Goal: Information Seeking & Learning: Learn about a topic

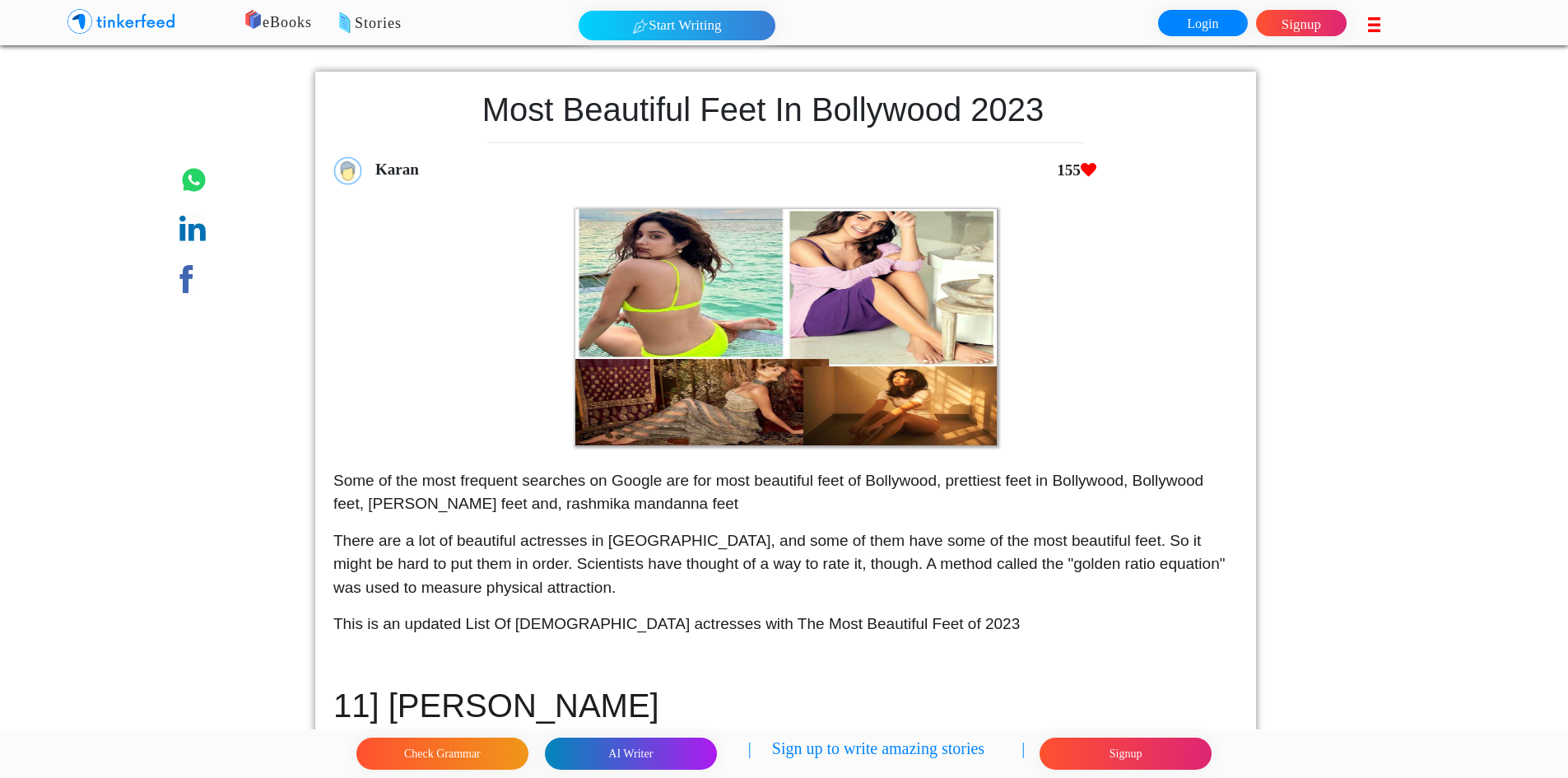
click at [186, 29] on div "eBooks Stories Start Writing 2 Start Writing Login to Tinkerfeed to read exciti…" at bounding box center [345, 20] width 690 height 41
click at [149, 24] on img at bounding box center [135, 22] width 83 height 33
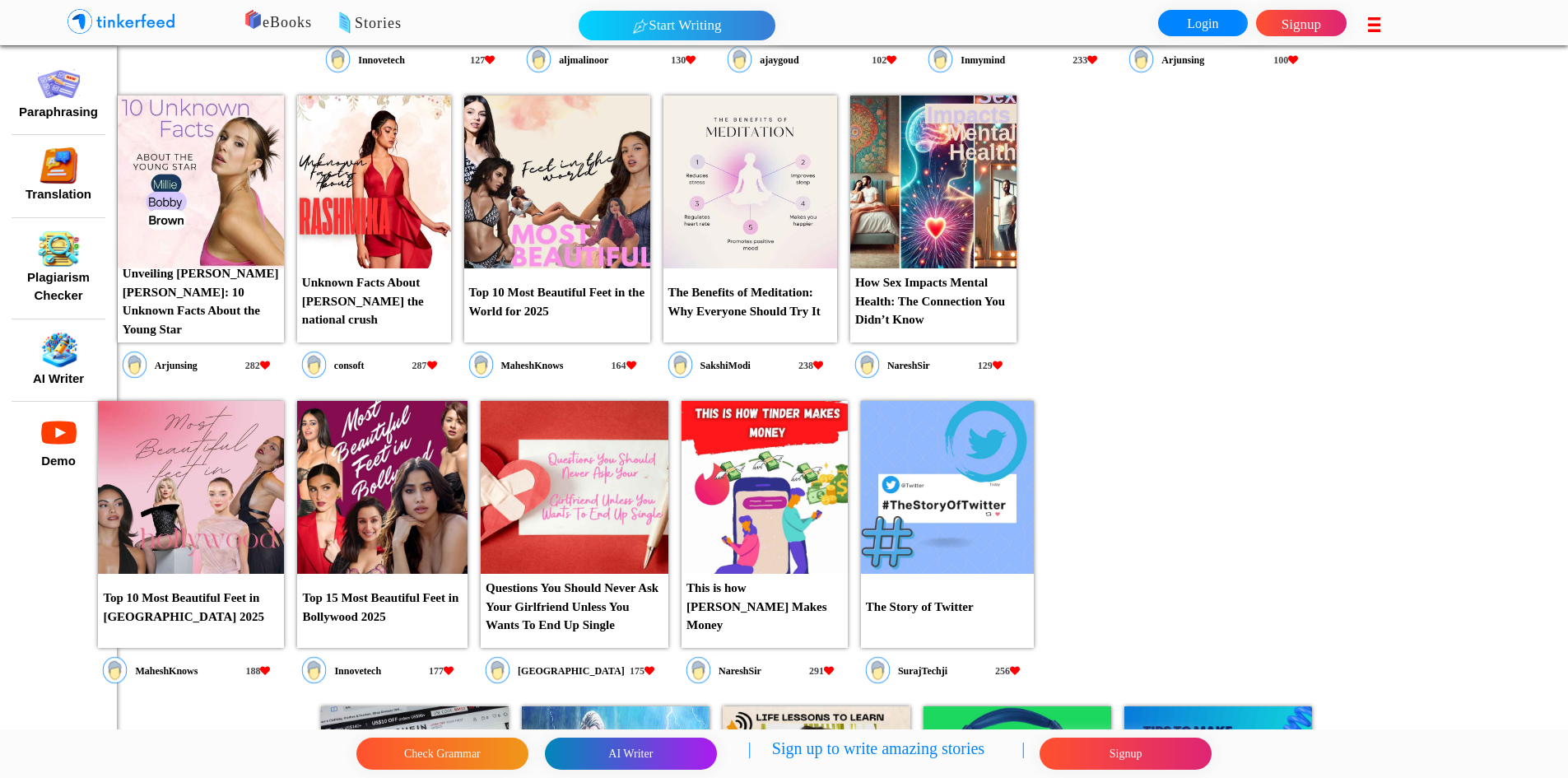
scroll to position [878, 0]
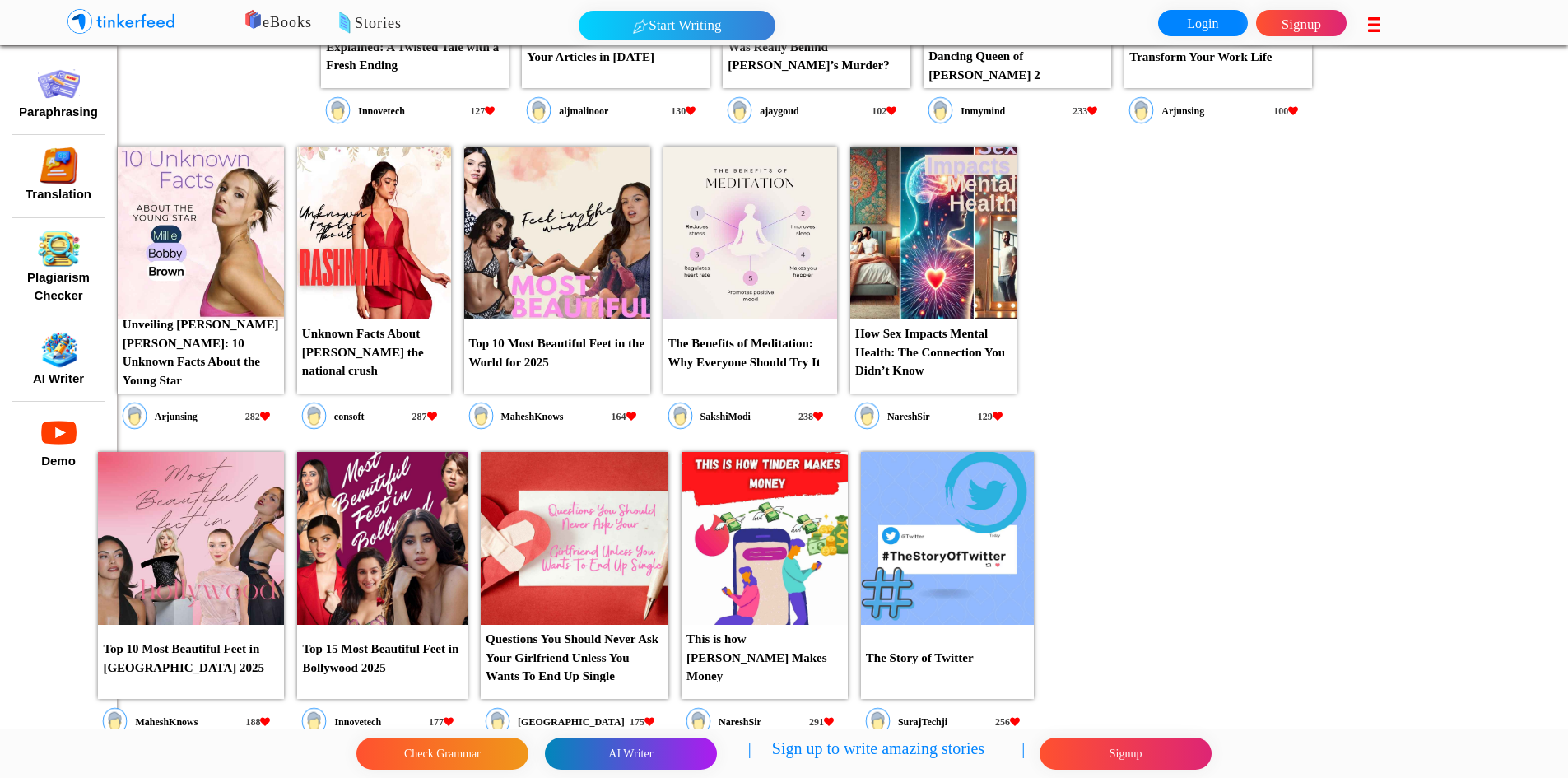
click at [546, 322] on link "Top 10 Most Beautiful Feet in the World for 2025" at bounding box center [557, 298] width 186 height 141
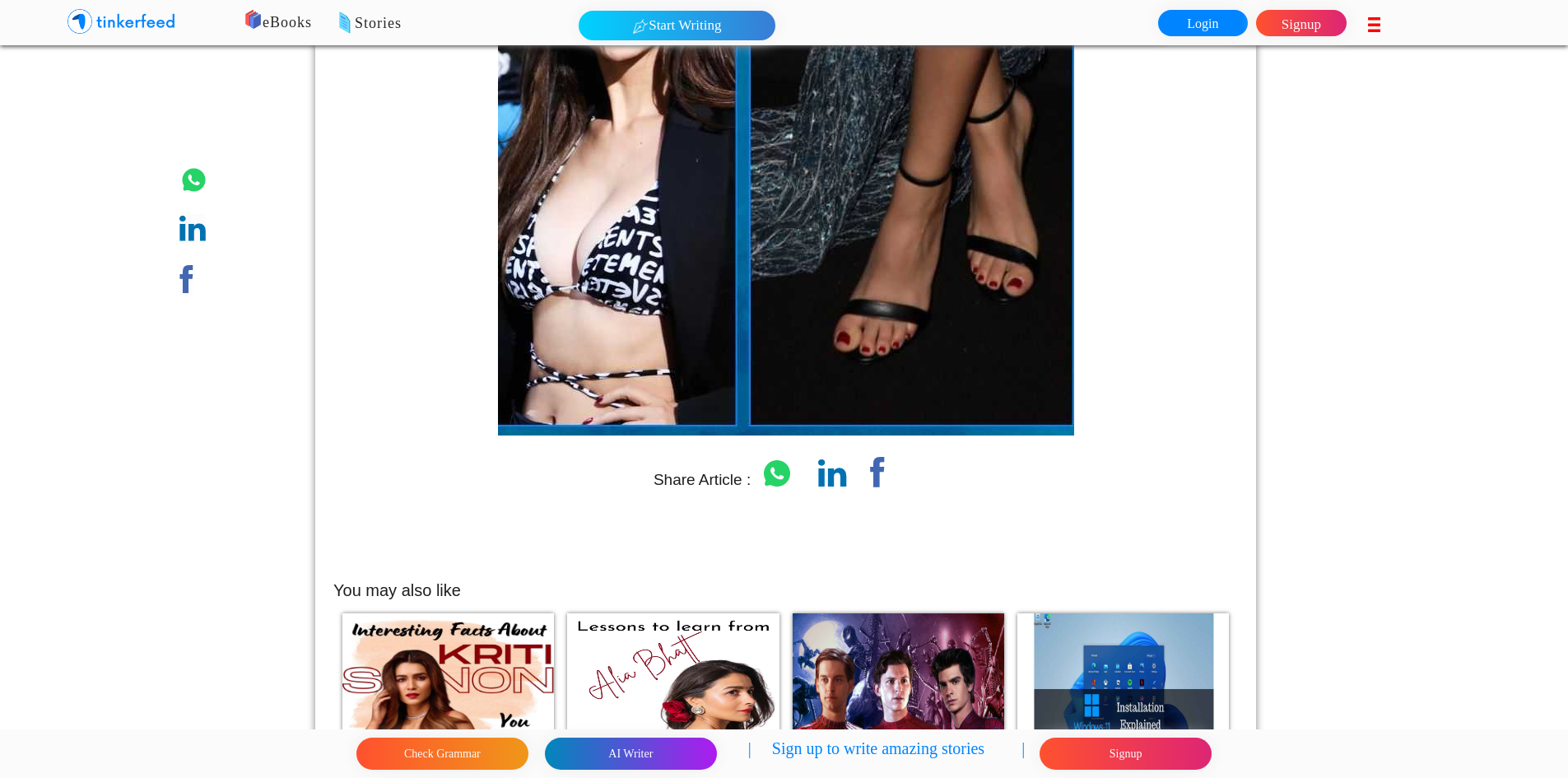
scroll to position [7391, 0]
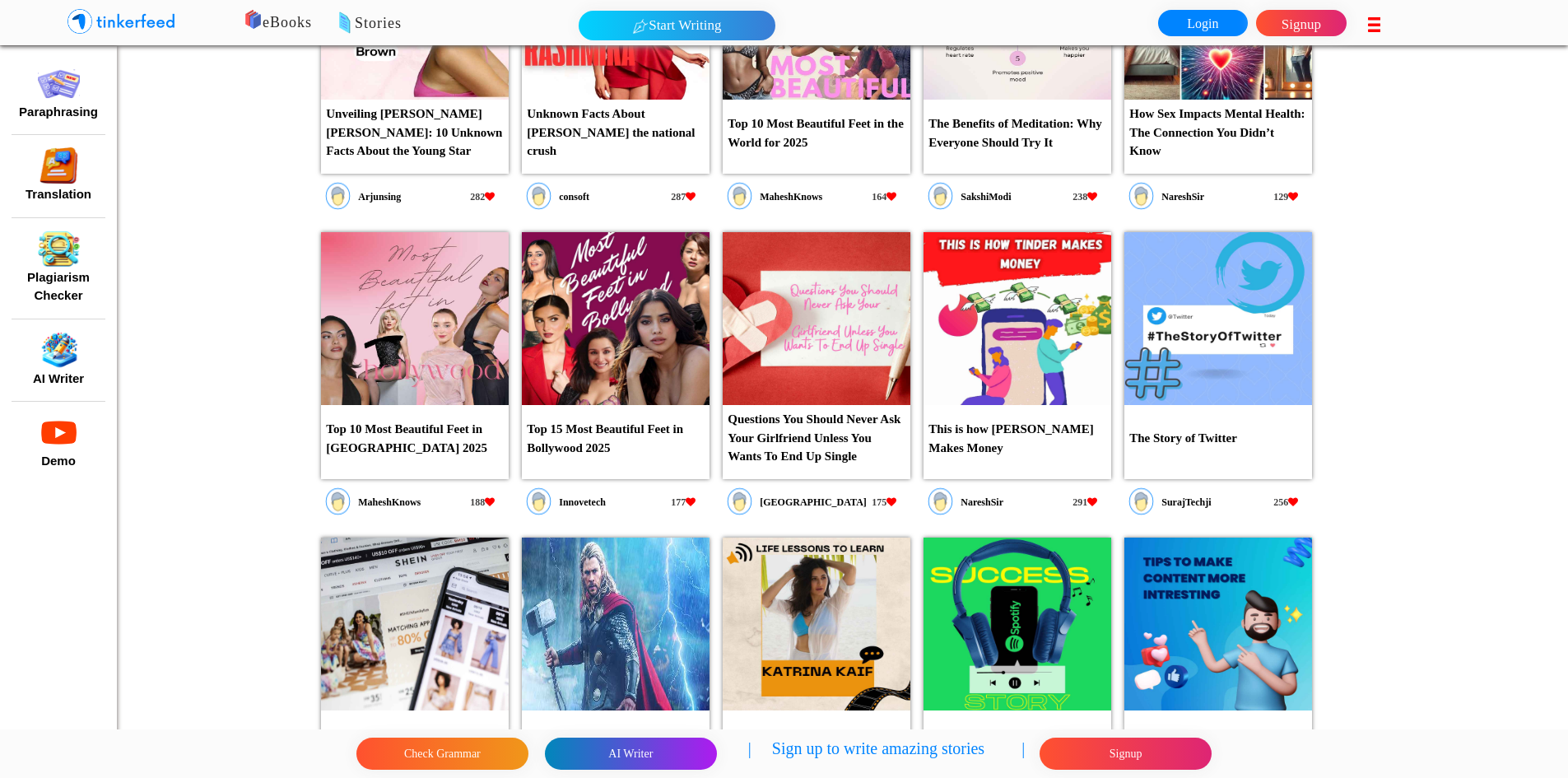
scroll to position [1372, 0]
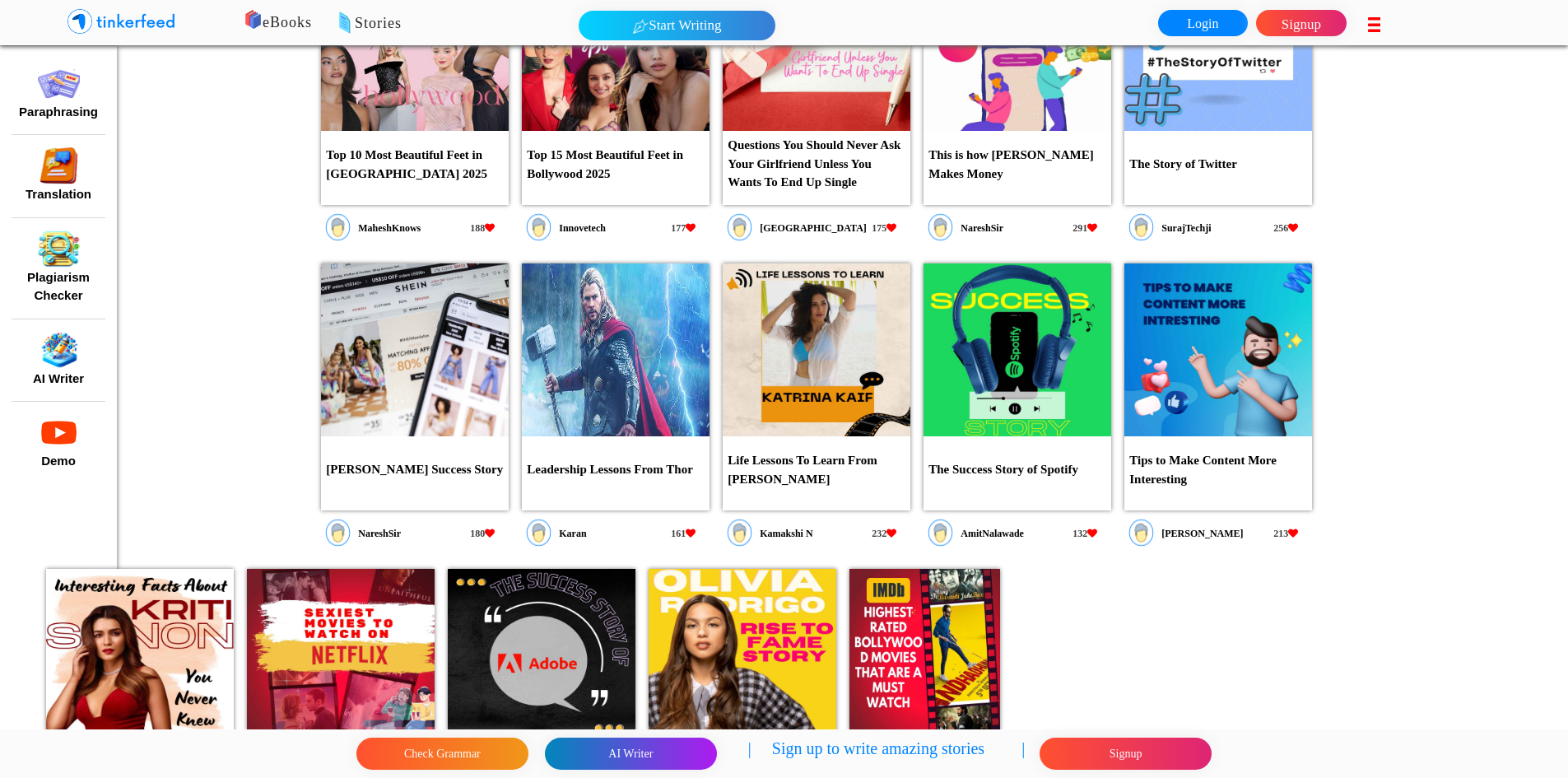
click at [418, 146] on p "Top 10 Most Beautiful Feet in [GEOGRAPHIC_DATA] 2025" at bounding box center [415, 165] width 188 height 47
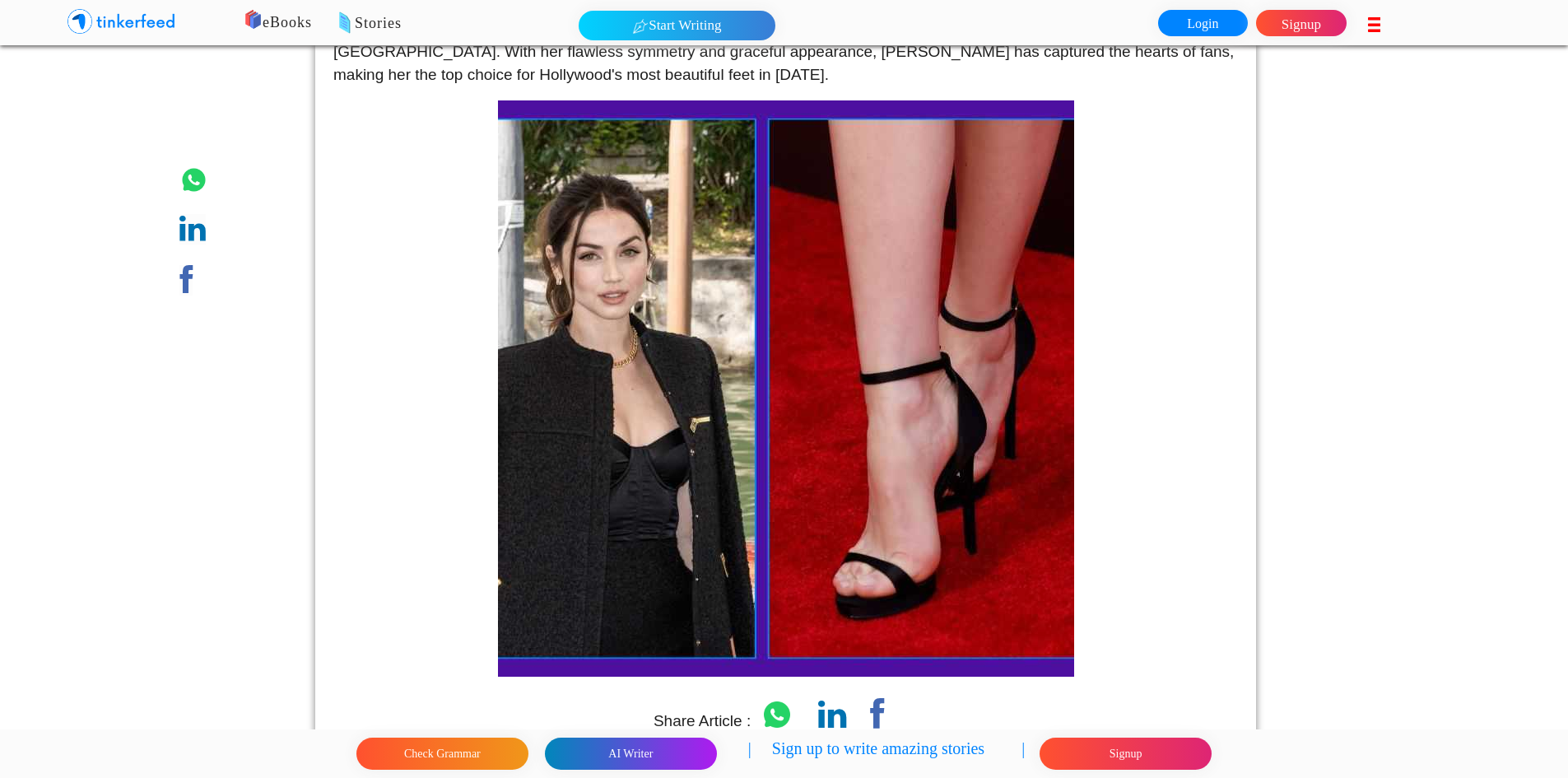
scroll to position [7724, 0]
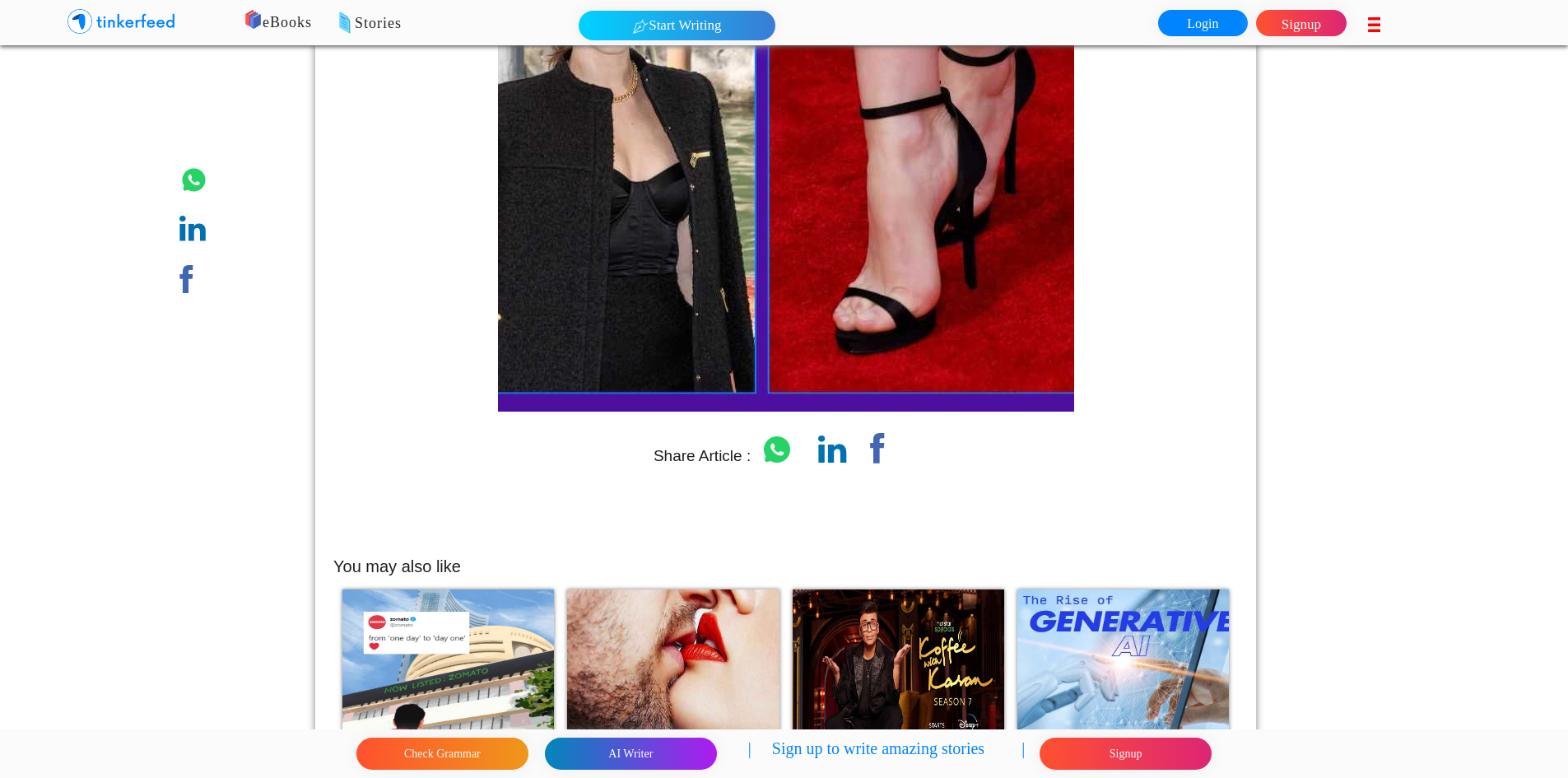
click at [641, 589] on img at bounding box center [672, 676] width 211 height 173
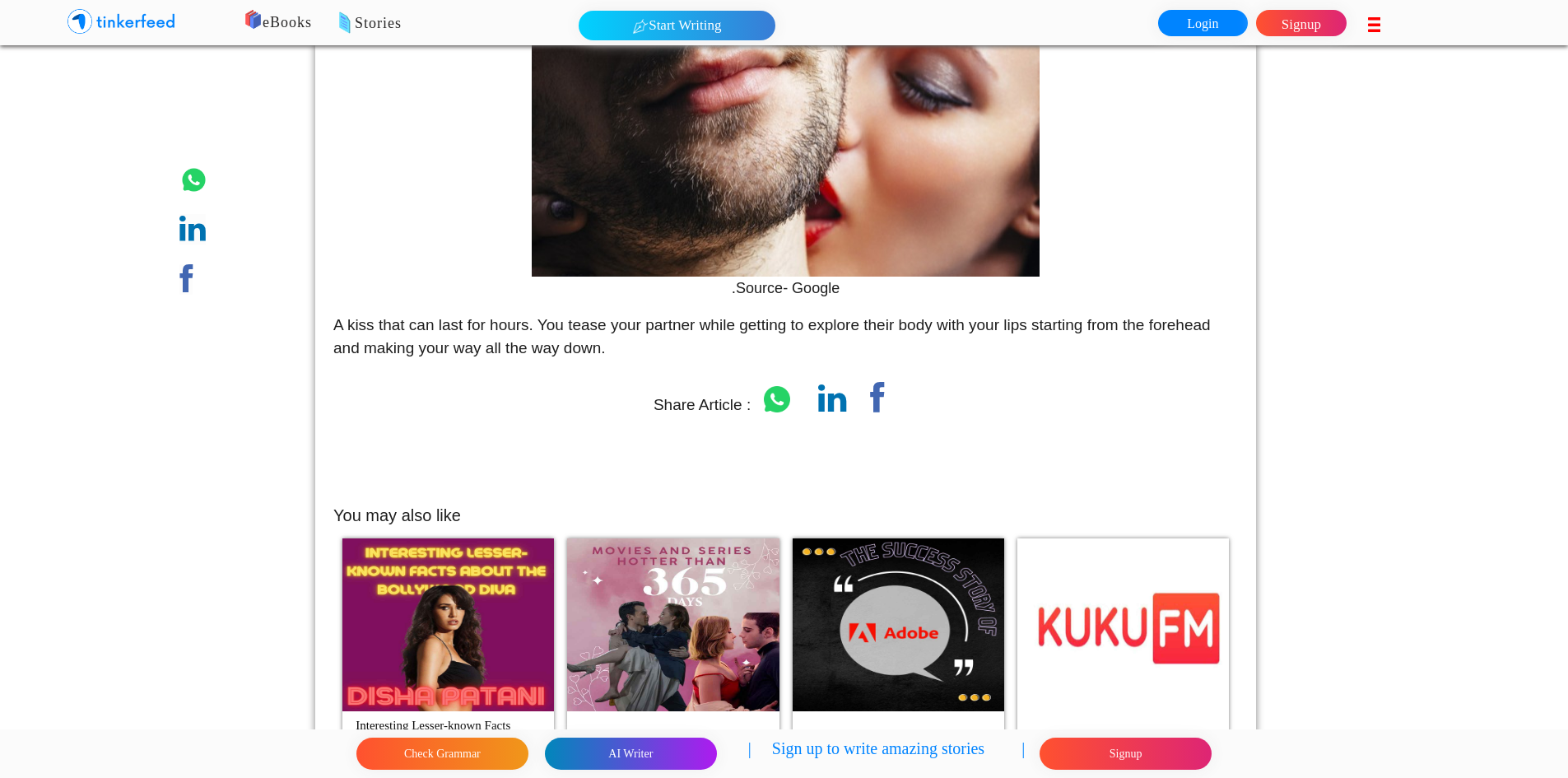
scroll to position [4232, 0]
